Goal: Task Accomplishment & Management: Manage account settings

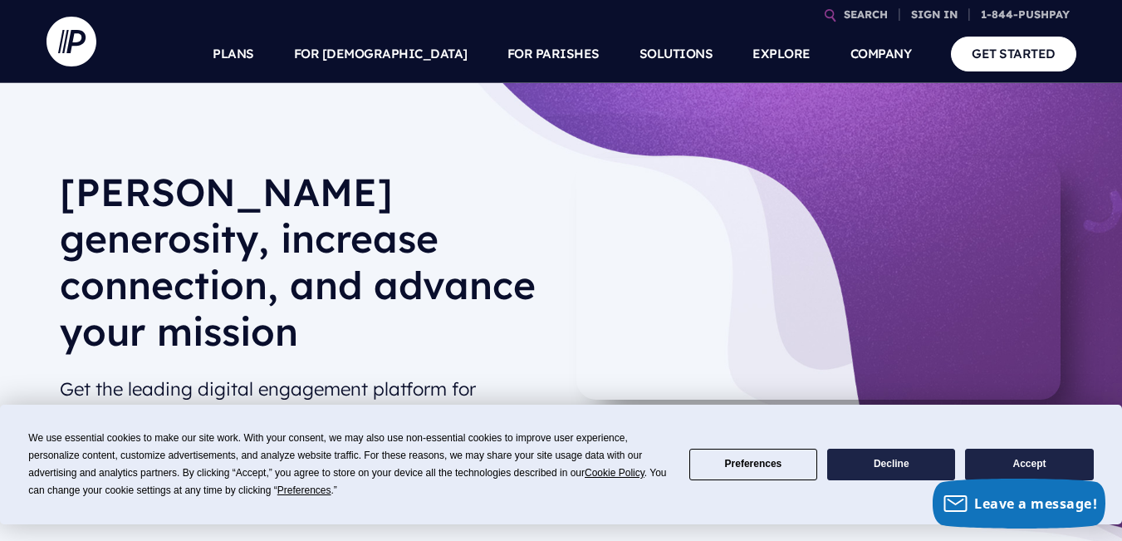
click at [1033, 466] on button "Accept" at bounding box center [1029, 464] width 128 height 32
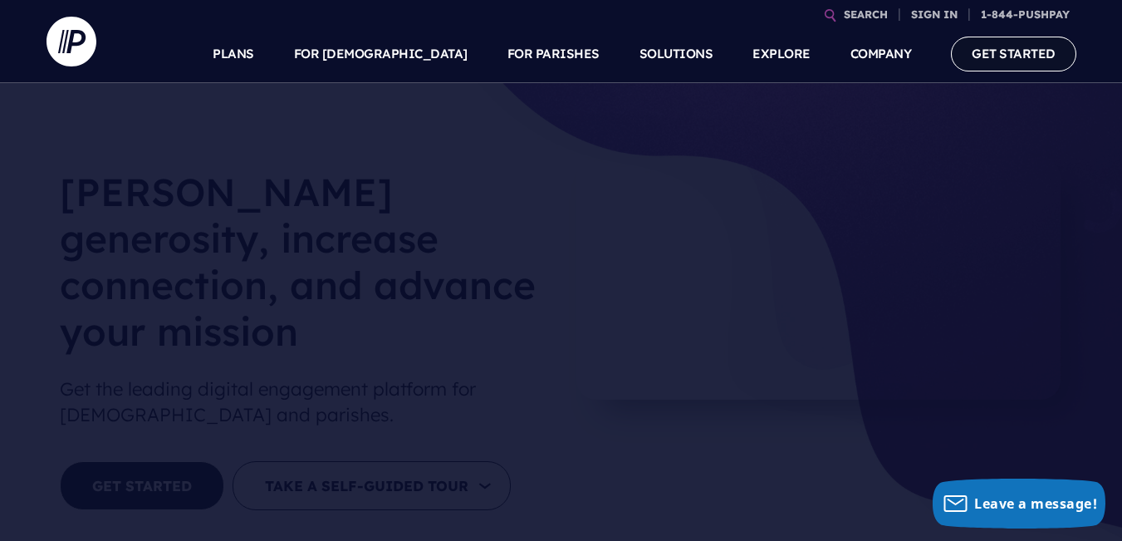
click at [1006, 61] on link "GET STARTED" at bounding box center [1013, 54] width 125 height 34
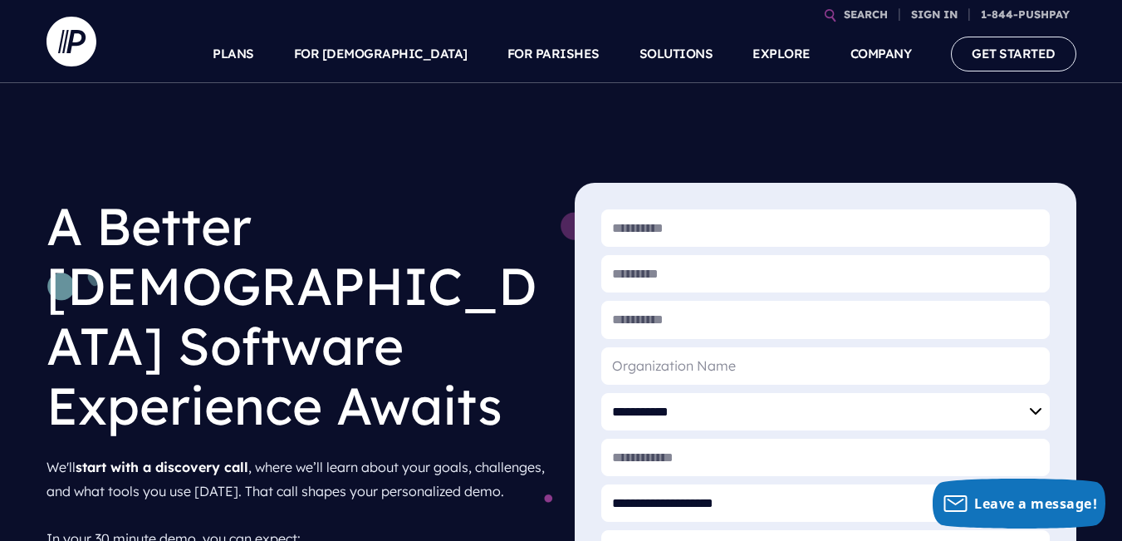
scroll to position [57, 0]
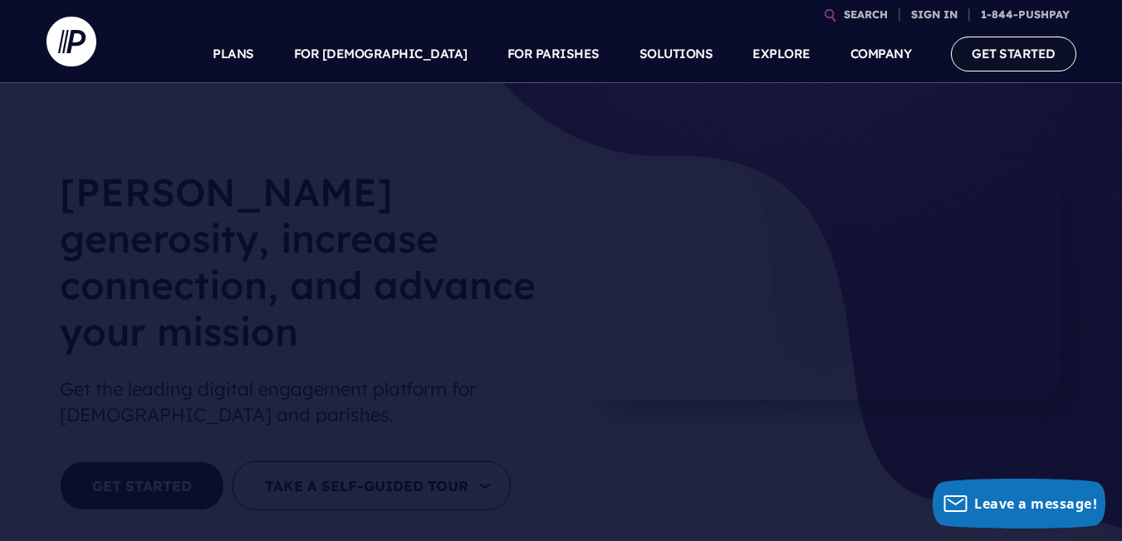
click at [1012, 61] on link "GET STARTED" at bounding box center [1013, 54] width 125 height 34
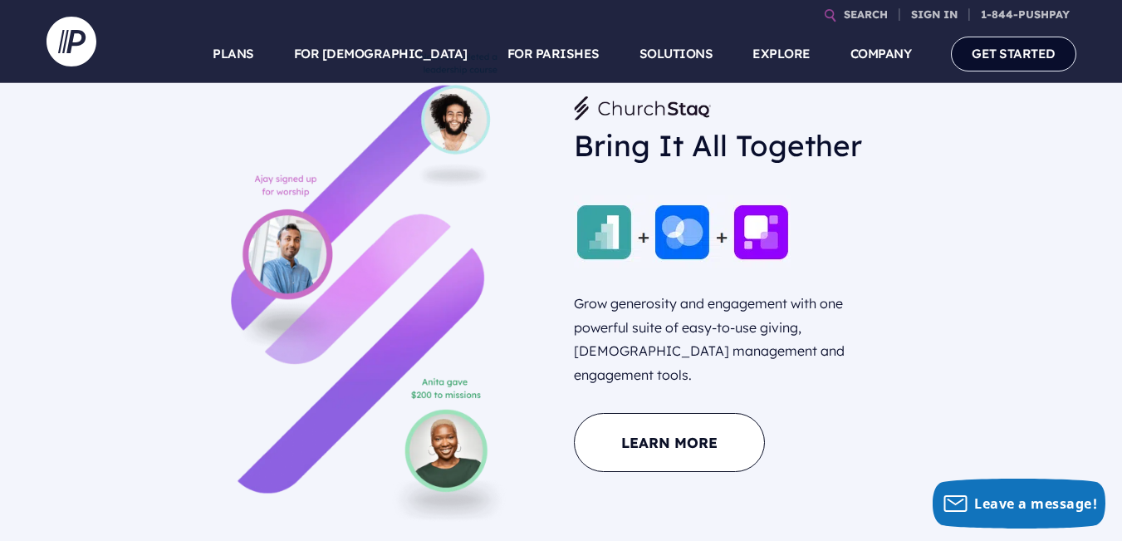
scroll to position [707, 0]
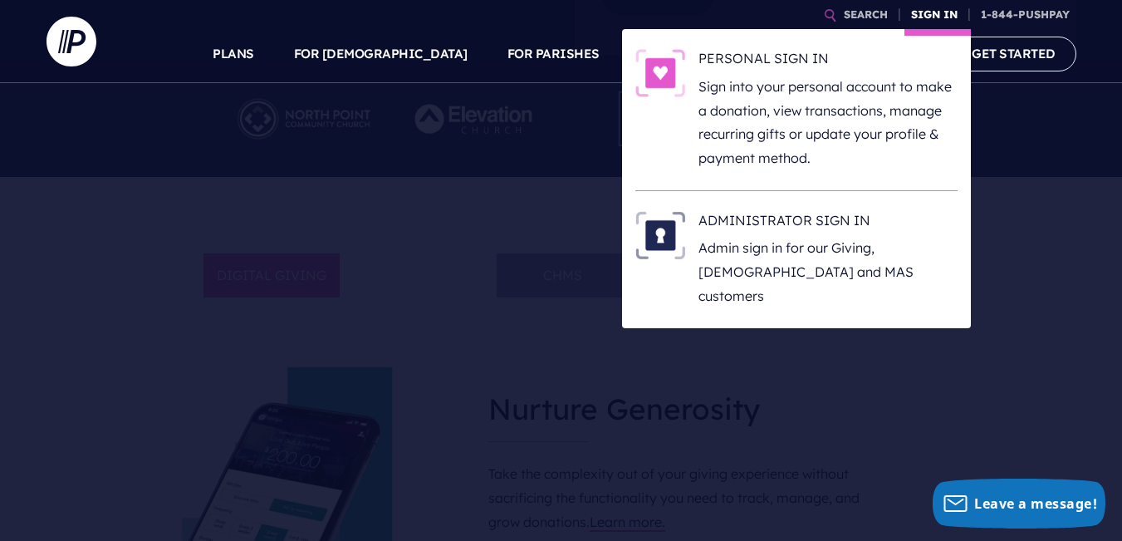
click at [938, 12] on link "SIGN IN" at bounding box center [934, 14] width 60 height 29
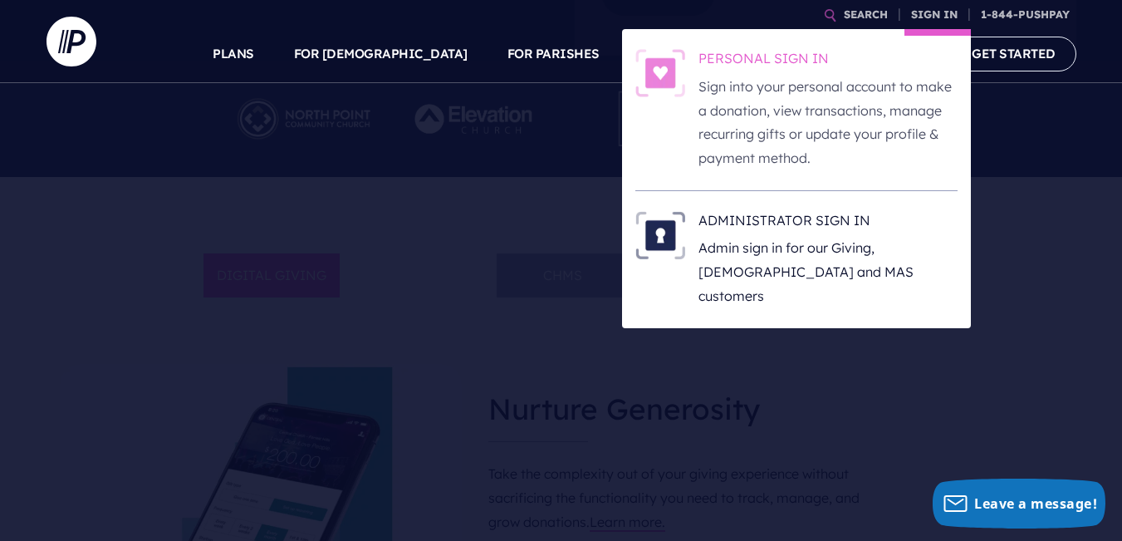
click at [727, 81] on p "Sign into your personal account to make a donation, view transactions, manage r…" at bounding box center [827, 122] width 259 height 95
